Goal: Task Accomplishment & Management: Manage account settings

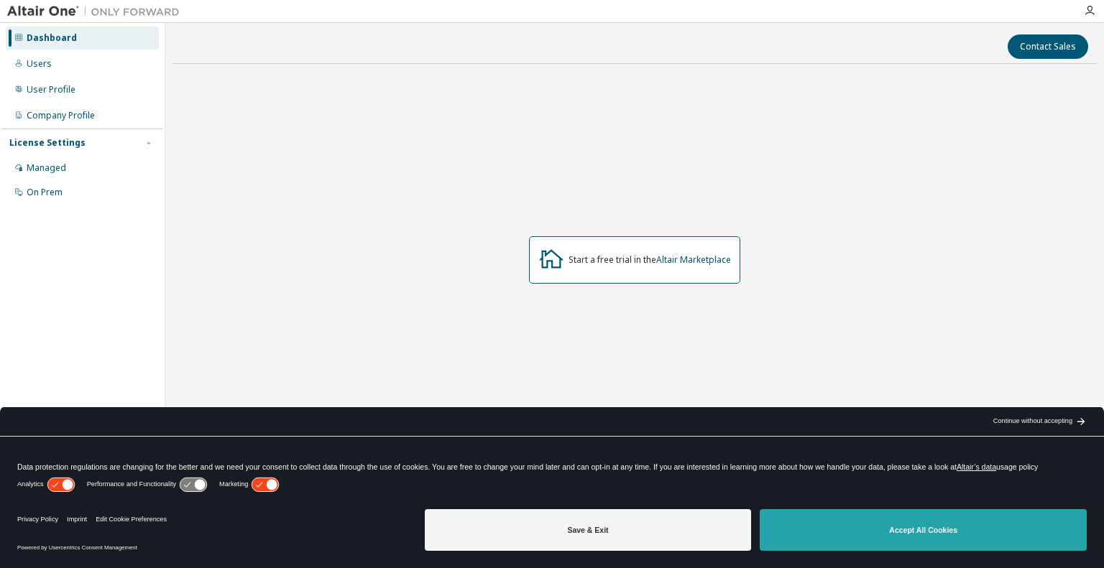
click at [831, 524] on button "Accept All Cookies" at bounding box center [922, 530] width 327 height 42
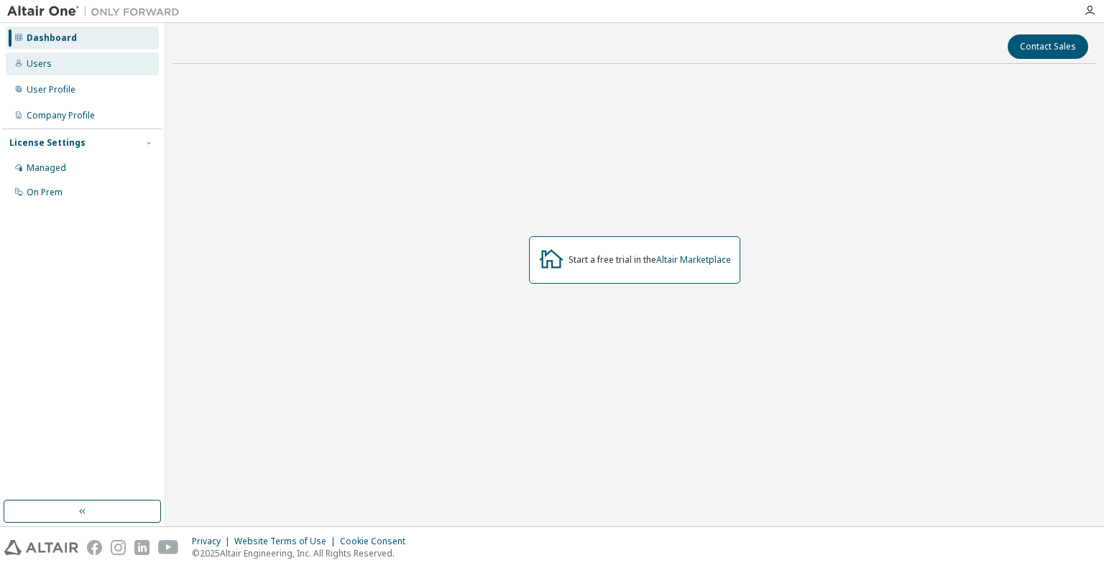
click at [45, 65] on div "Users" at bounding box center [39, 63] width 25 height 11
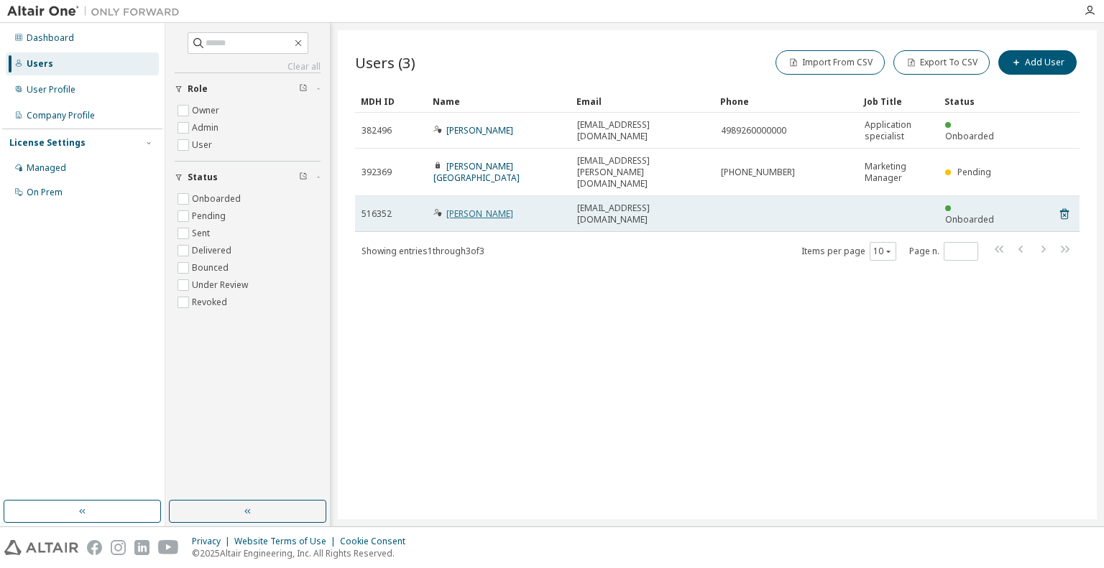
click at [460, 208] on link "[PERSON_NAME]" at bounding box center [479, 214] width 67 height 12
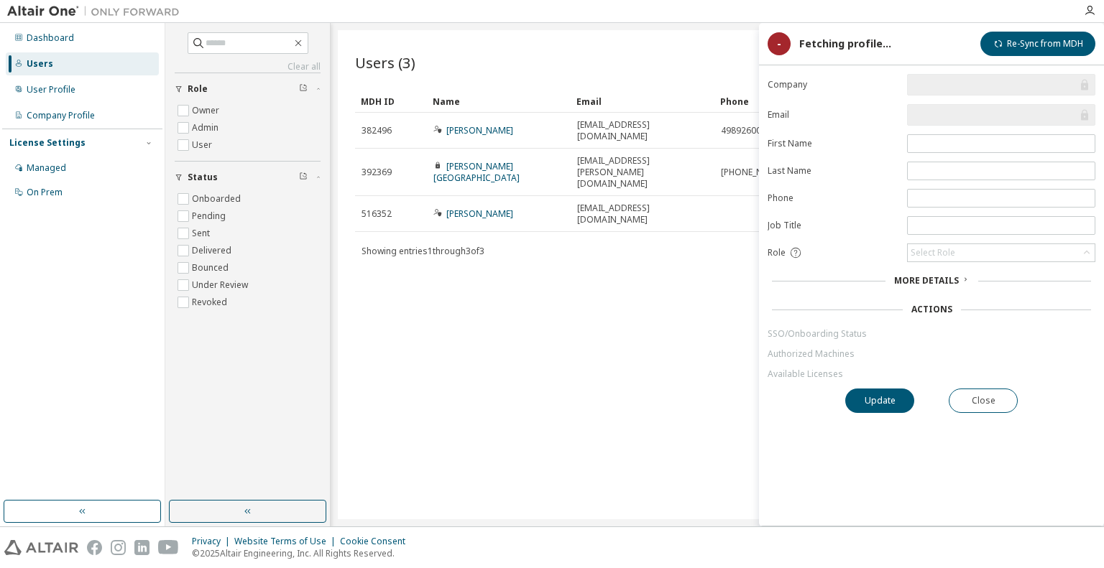
click at [119, 228] on div "Dashboard Users User Profile Company Profile License Settings Managed On Prem" at bounding box center [82, 261] width 160 height 473
drag, startPoint x: 1019, startPoint y: 99, endPoint x: 1009, endPoint y: 108, distance: 13.2
drag, startPoint x: 1009, startPoint y: 108, endPoint x: 940, endPoint y: 10, distance: 120.0
click at [940, 10] on div at bounding box center [631, 11] width 888 height 22
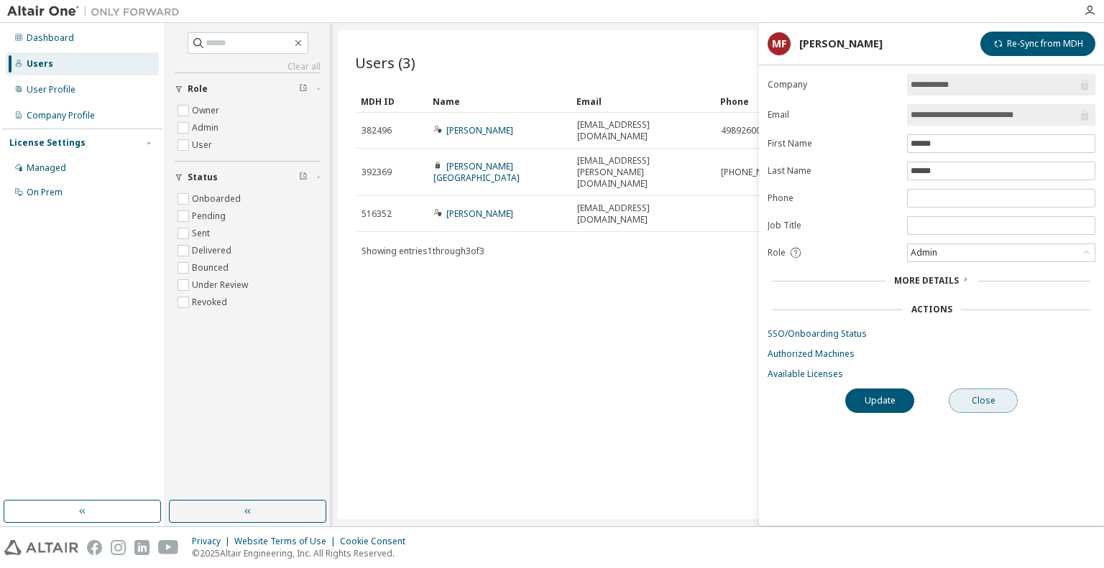
click at [991, 400] on button "Close" at bounding box center [982, 401] width 69 height 24
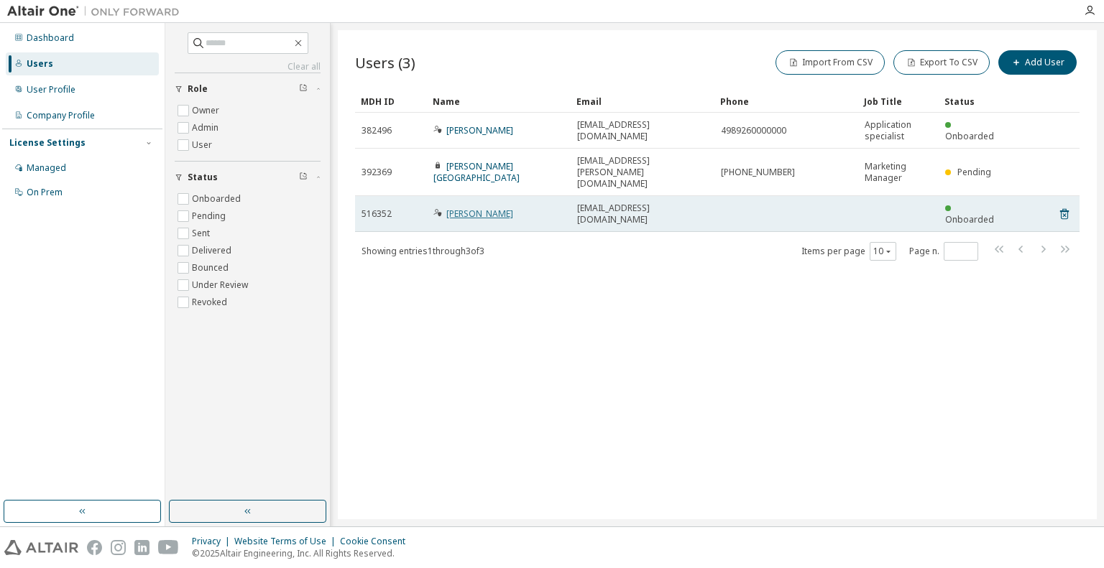
click at [470, 208] on link "[PERSON_NAME]" at bounding box center [479, 214] width 67 height 12
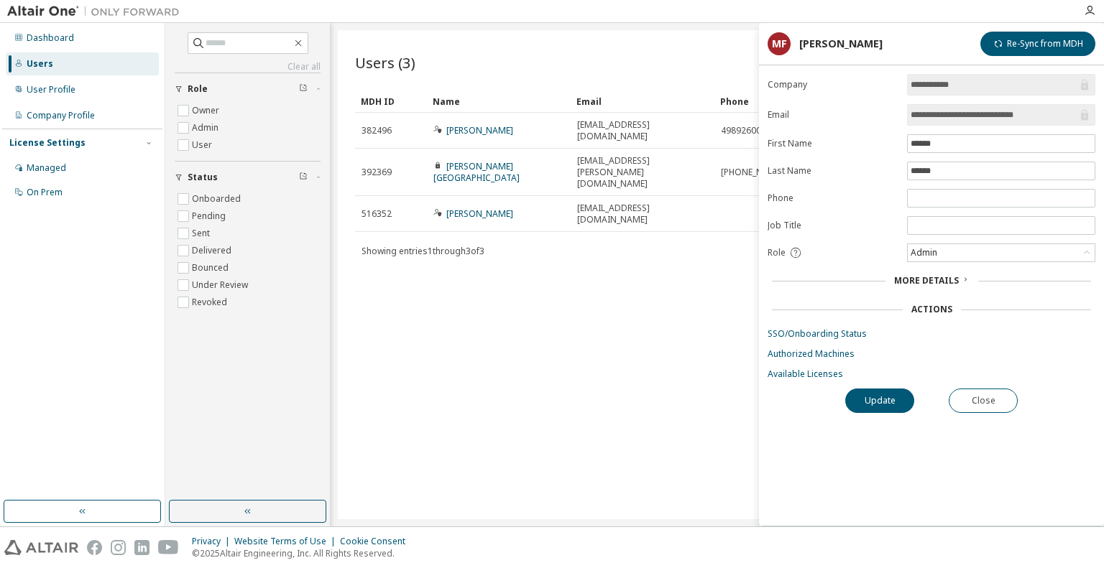
click at [923, 278] on span "More Details" at bounding box center [926, 280] width 65 height 12
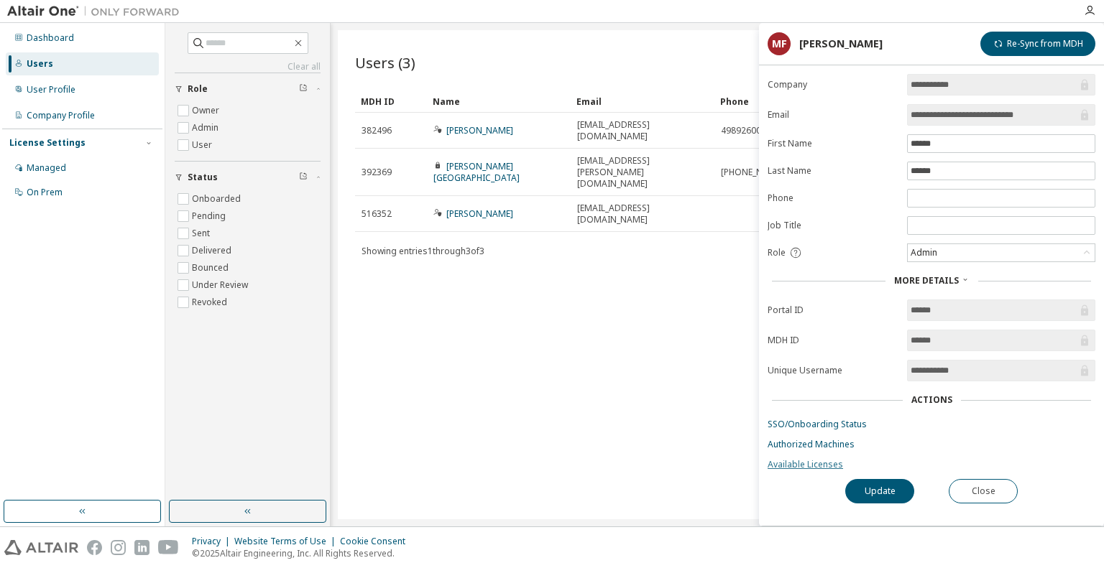
click at [807, 465] on link "Available Licenses" at bounding box center [931, 464] width 328 height 11
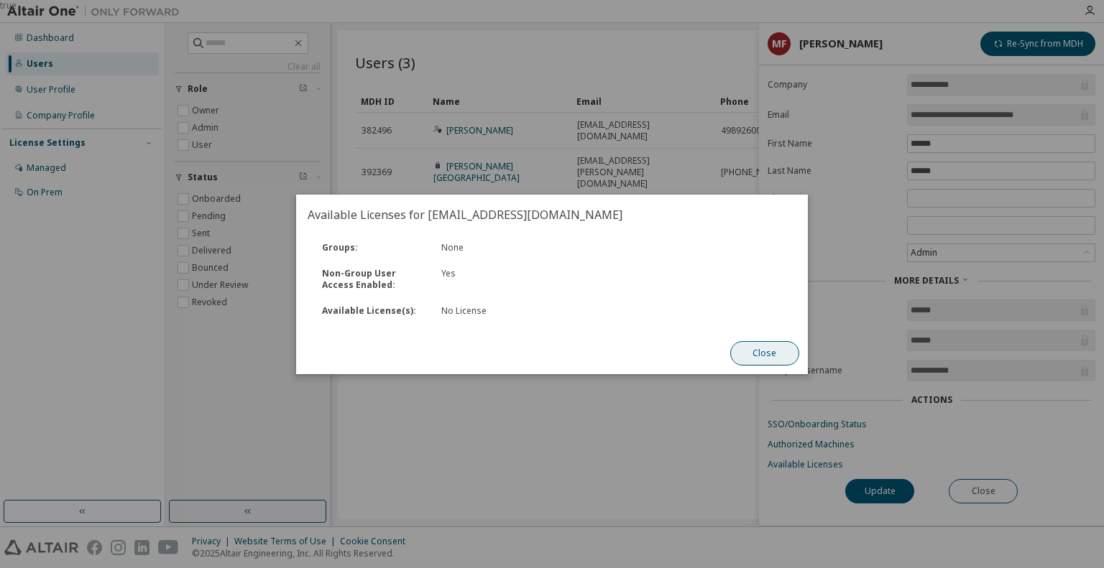
click at [764, 359] on button "Close" at bounding box center [764, 353] width 69 height 24
